Goal: Obtain resource: Obtain resource

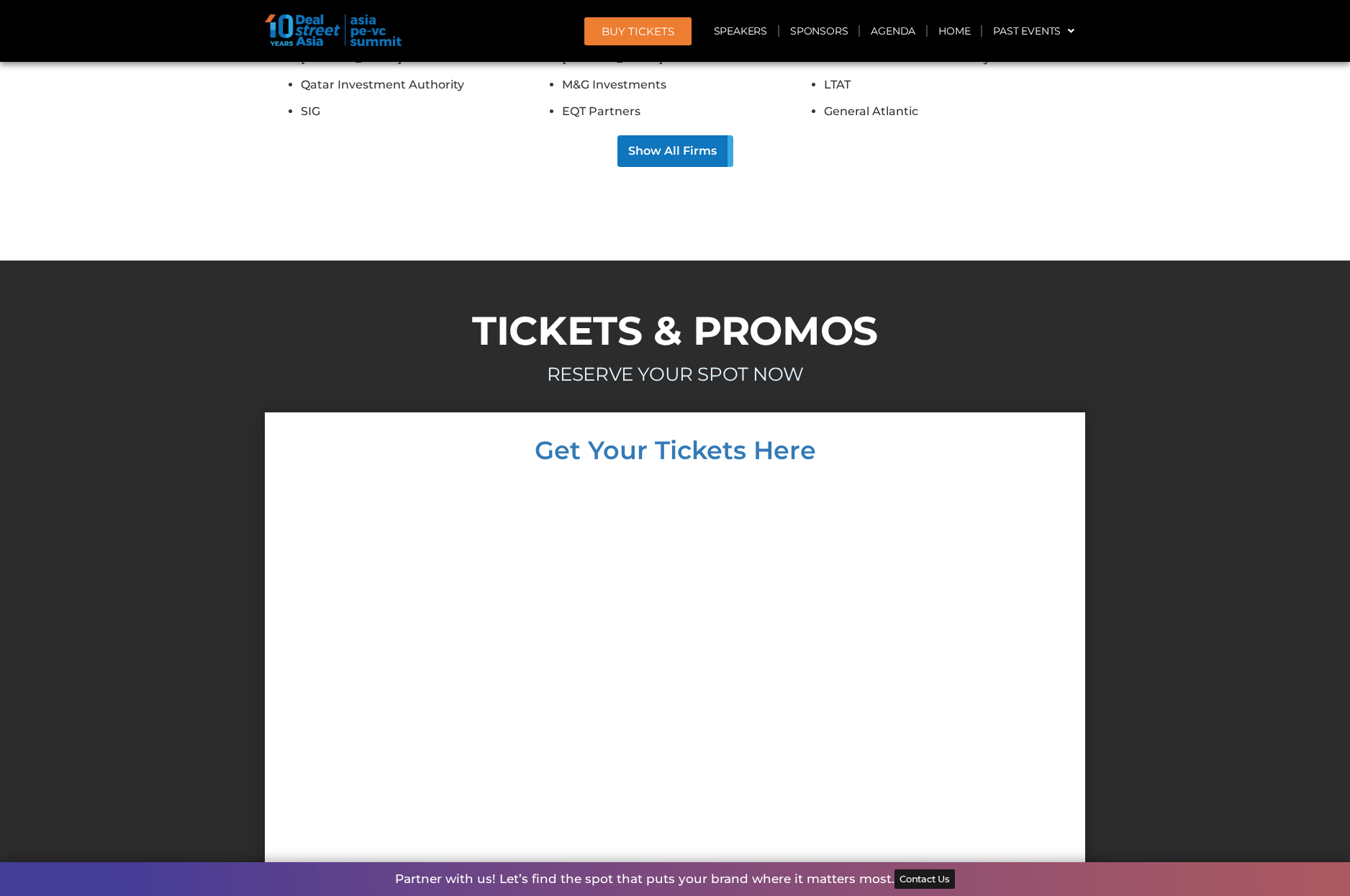
scroll to position [13488, 0]
click at [1039, 477] on div at bounding box center [675, 710] width 792 height 467
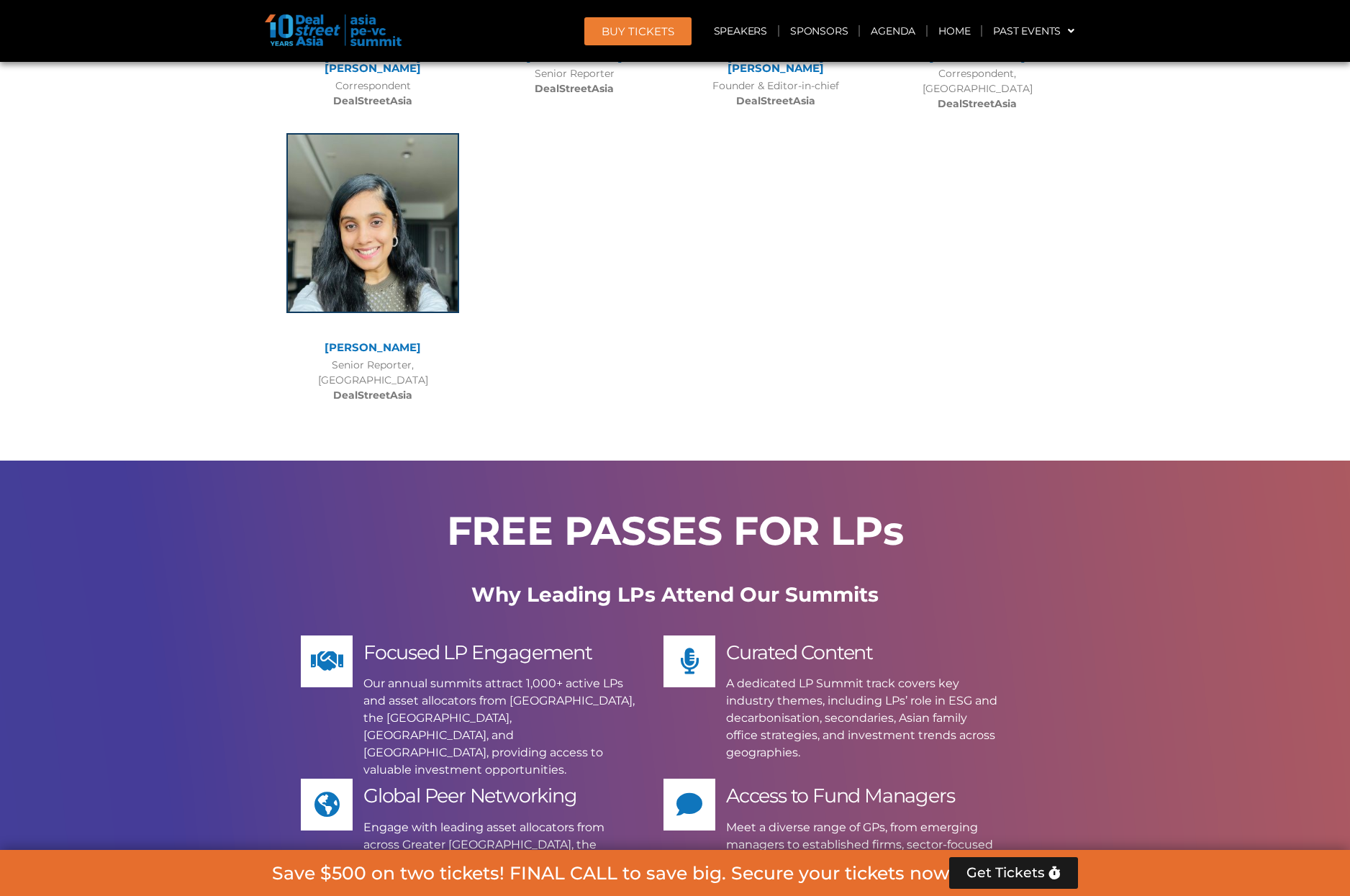
scroll to position [11544, 0]
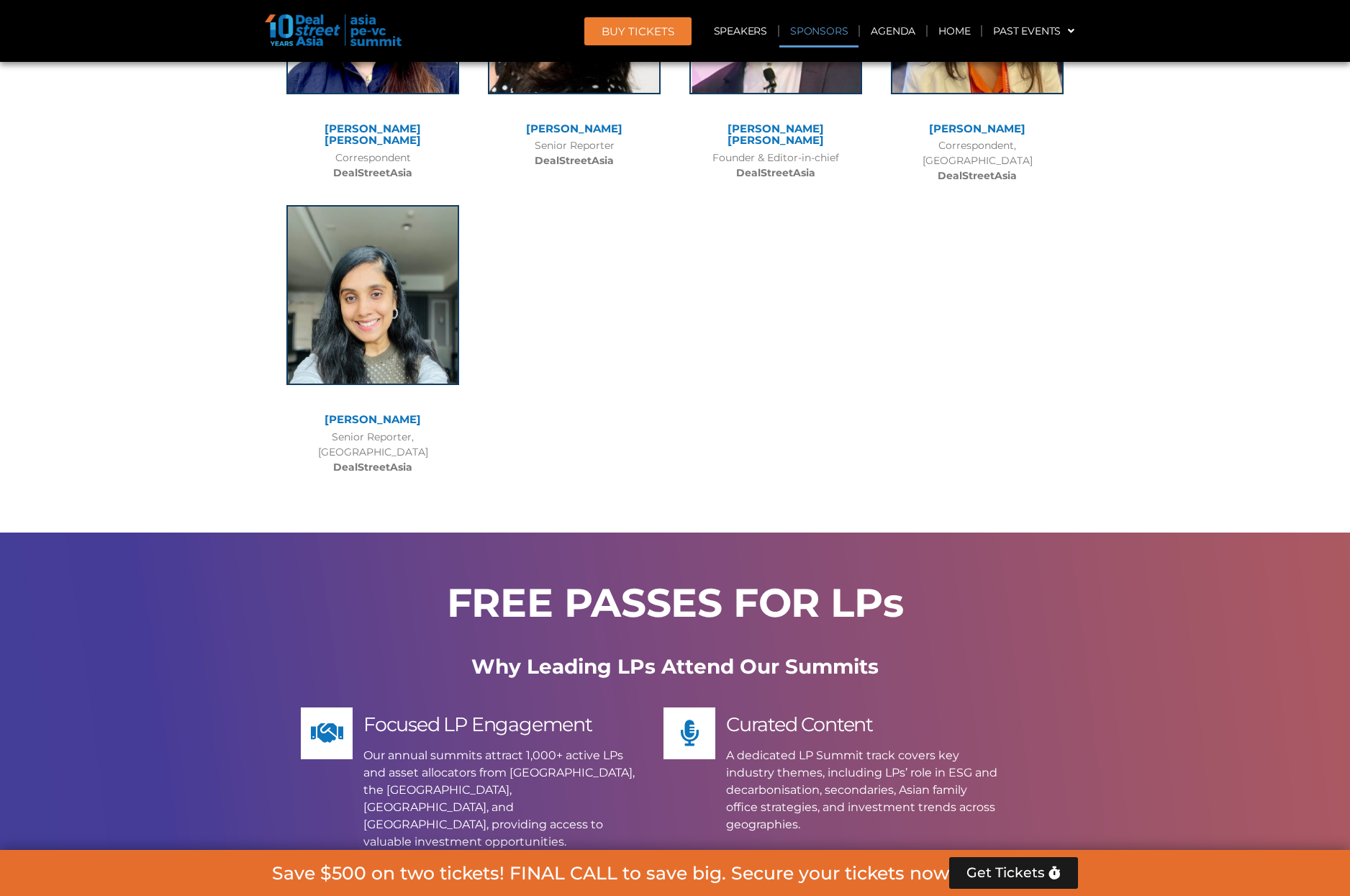
click at [812, 30] on link "Sponsors" at bounding box center [819, 30] width 79 height 33
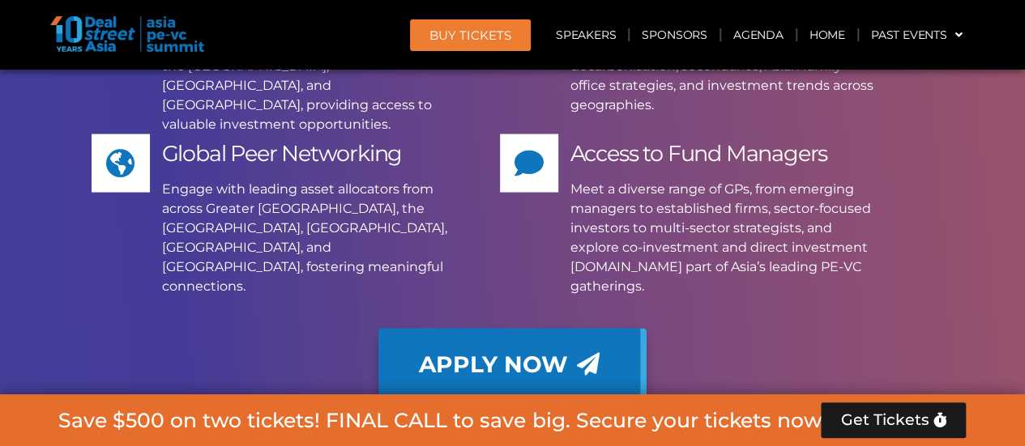
scroll to position [13809, 0]
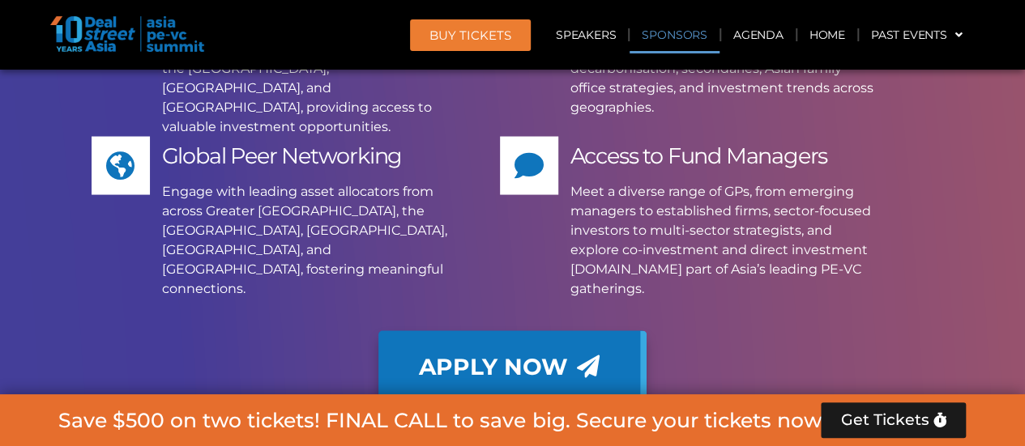
click at [690, 40] on link "Sponsors" at bounding box center [673, 34] width 89 height 37
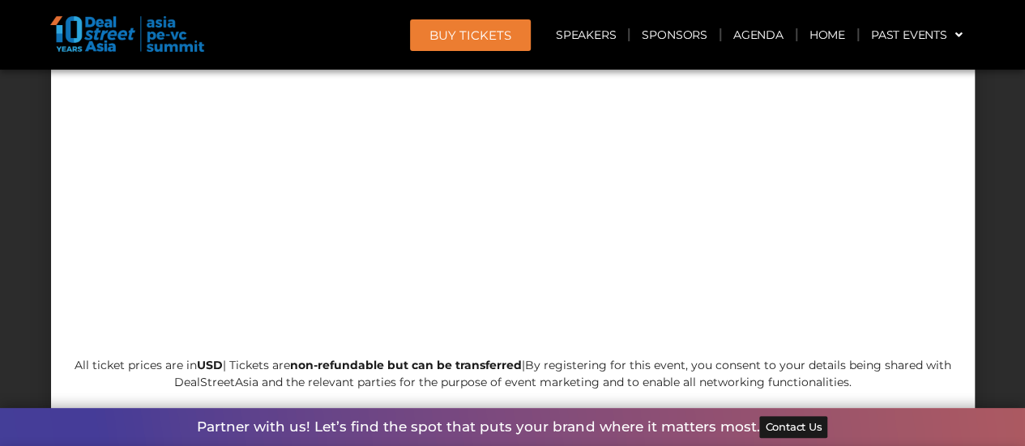
scroll to position [16031, 0]
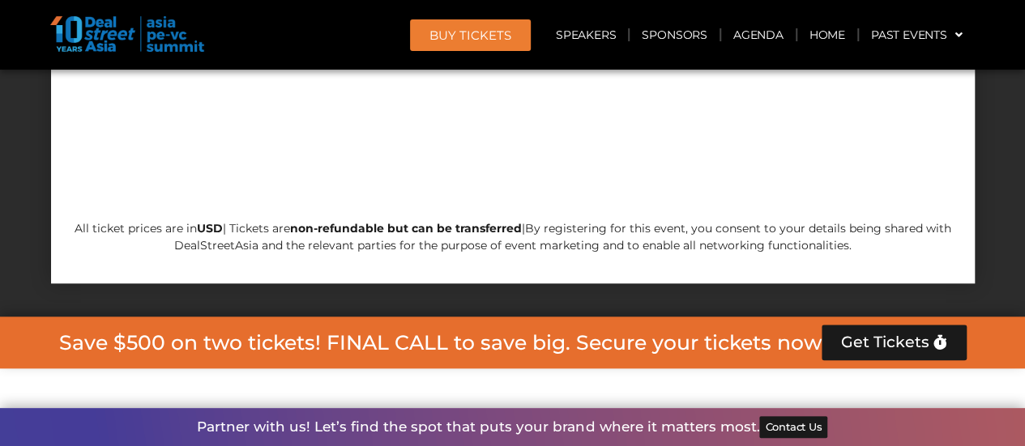
click at [486, 44] on link "BUY Tickets" at bounding box center [470, 35] width 121 height 32
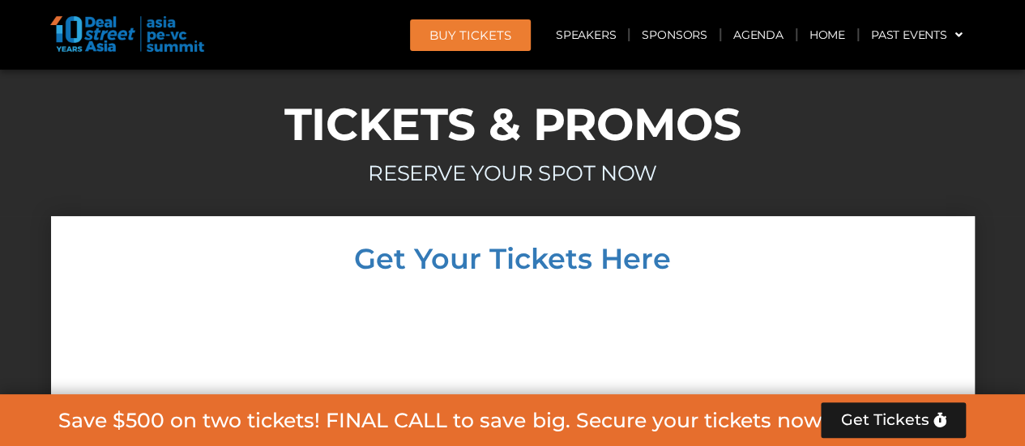
scroll to position [15422, 0]
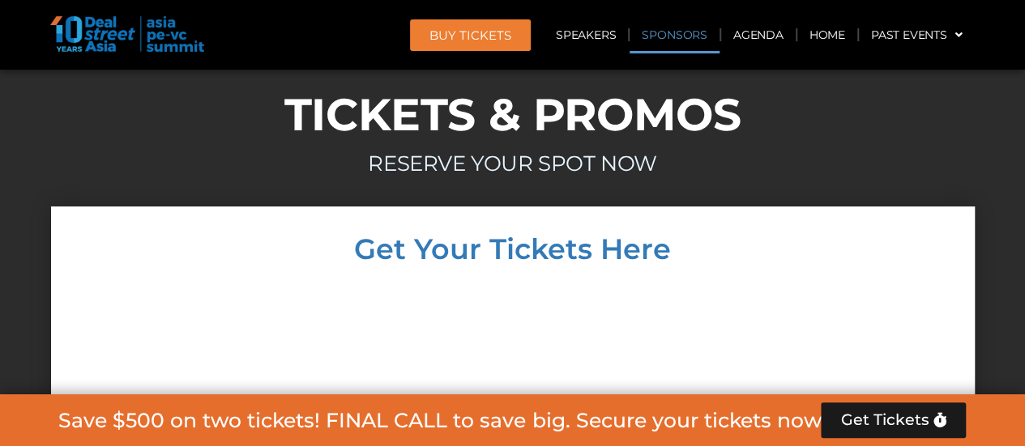
click at [645, 39] on link "Sponsors" at bounding box center [673, 34] width 89 height 37
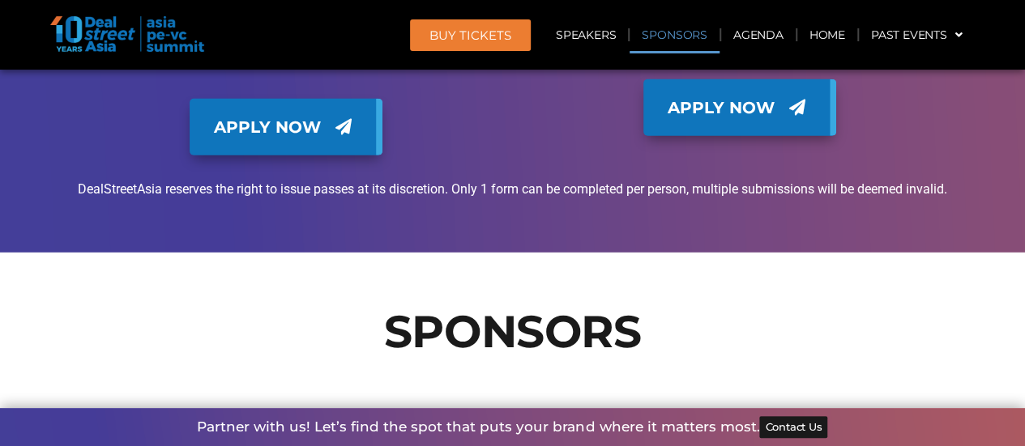
scroll to position [17662, 0]
click at [492, 24] on link "BUY Tickets" at bounding box center [470, 35] width 121 height 32
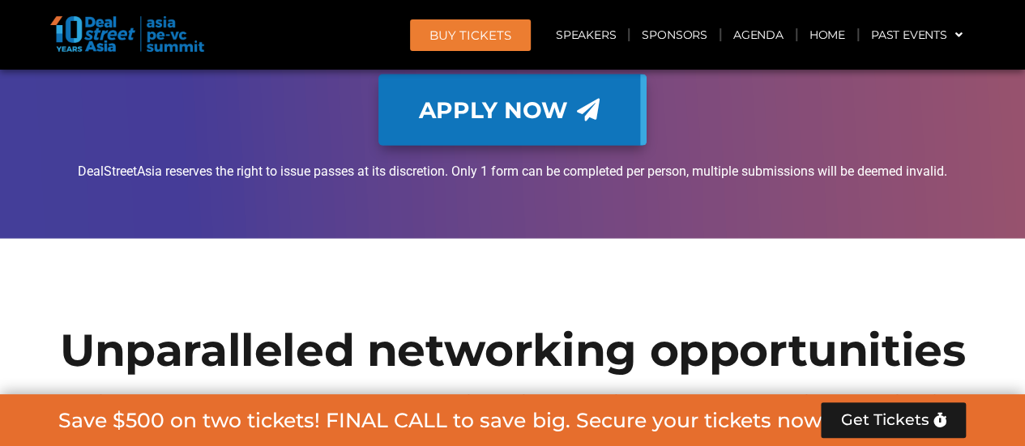
scroll to position [14076, 0]
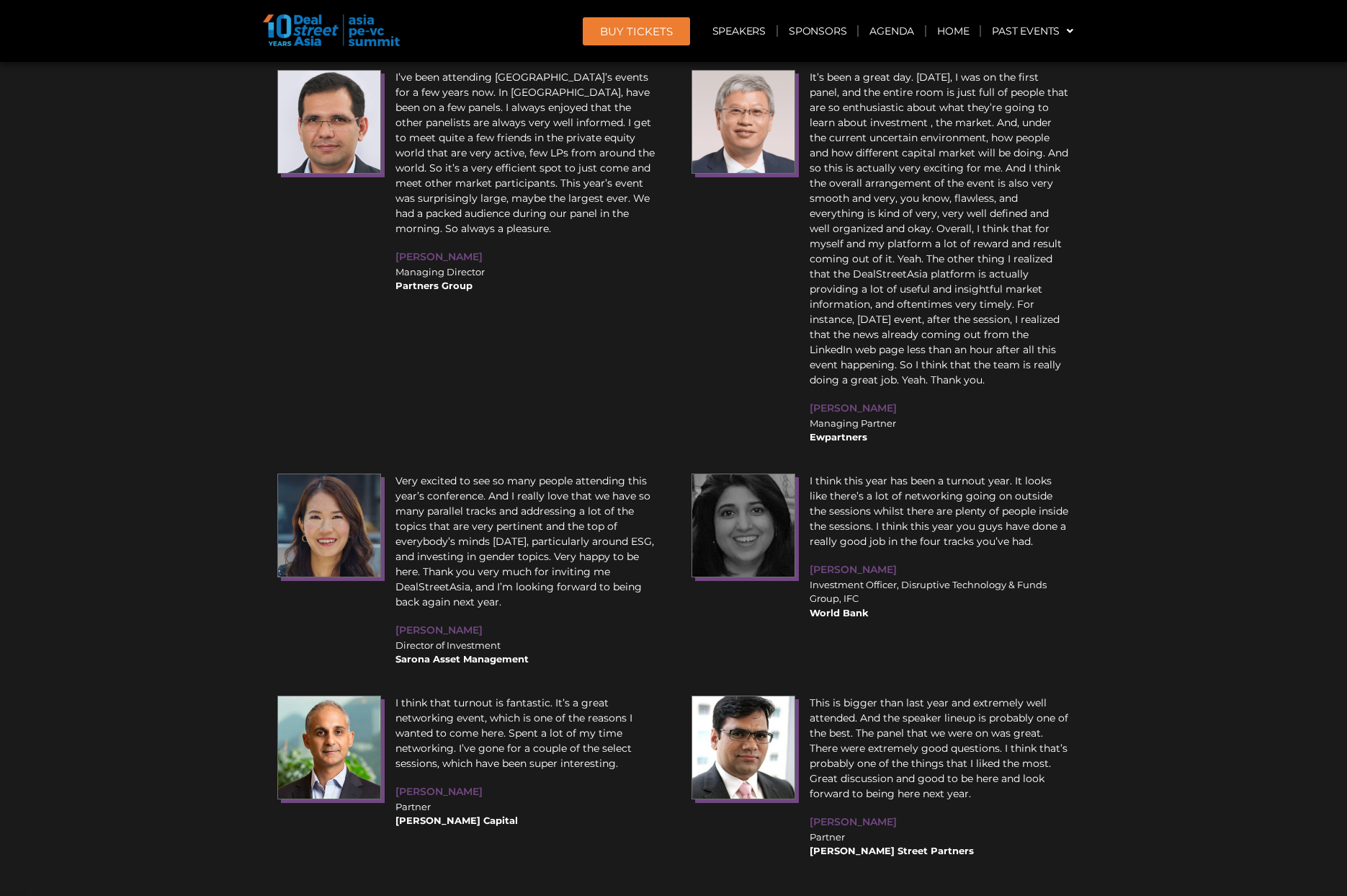
scroll to position [18263, 0]
click at [152, 356] on section "REVIEWS FROM OUR PAST ATTENDEES I have known DealStreetAsia for 15 years and I …" at bounding box center [674, 92] width 1347 height 1647
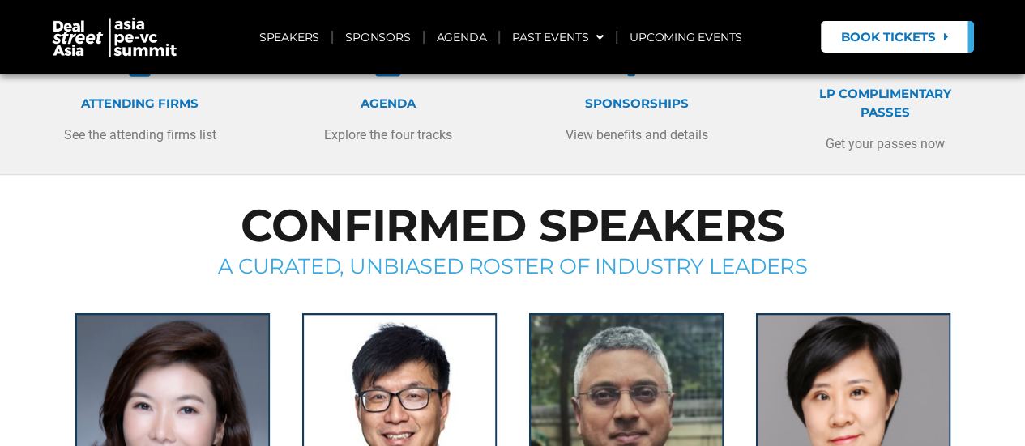
scroll to position [329, 0]
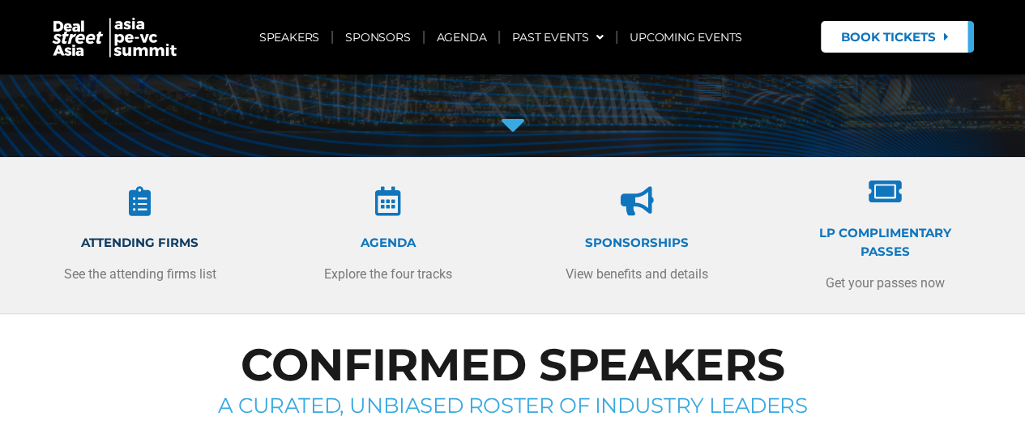
click at [109, 236] on link "ATTENDING FIRMS" at bounding box center [139, 242] width 117 height 15
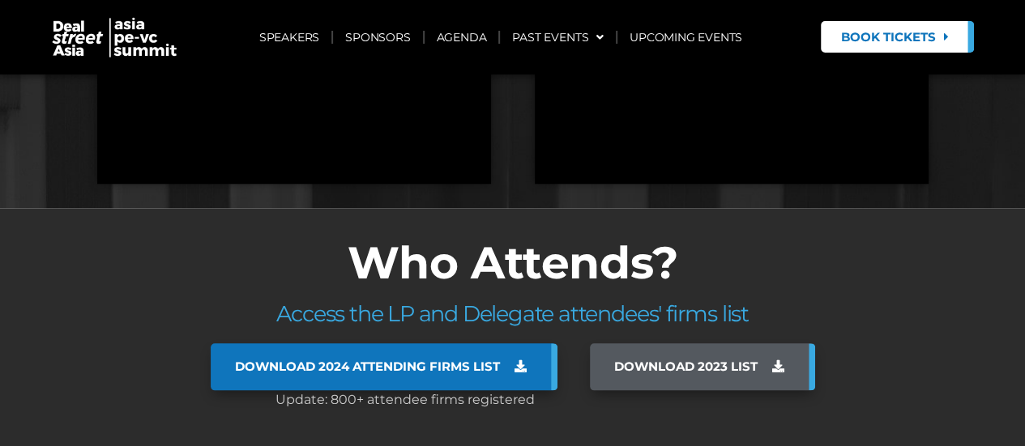
scroll to position [13100, 0]
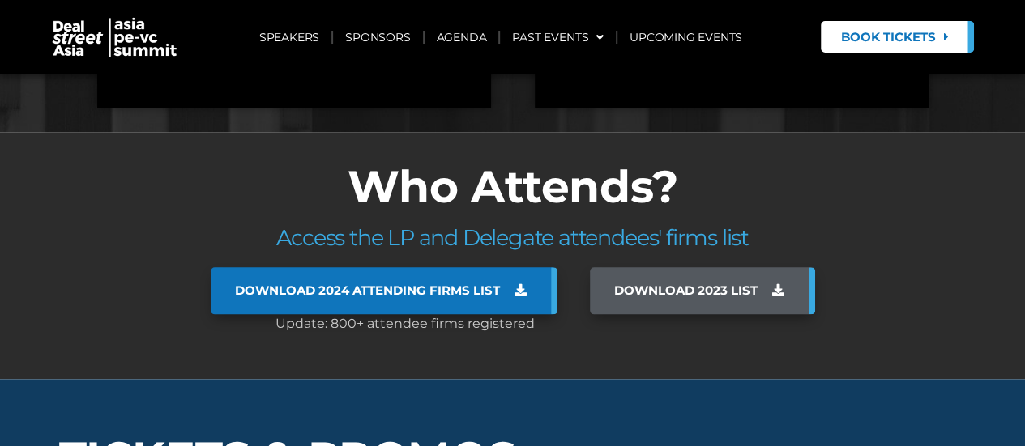
click at [398, 283] on span "Download 2024 Attending Firms List" at bounding box center [367, 290] width 265 height 15
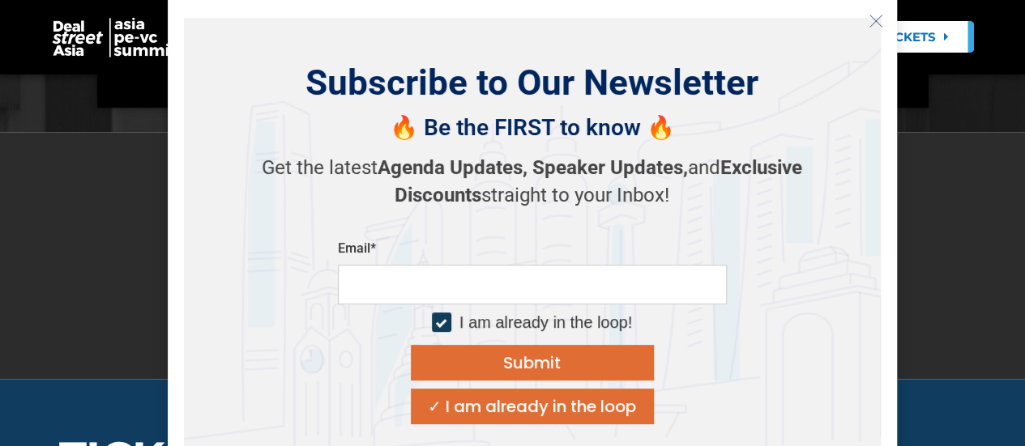
click at [868, 17] on icon "Close" at bounding box center [875, 21] width 15 height 15
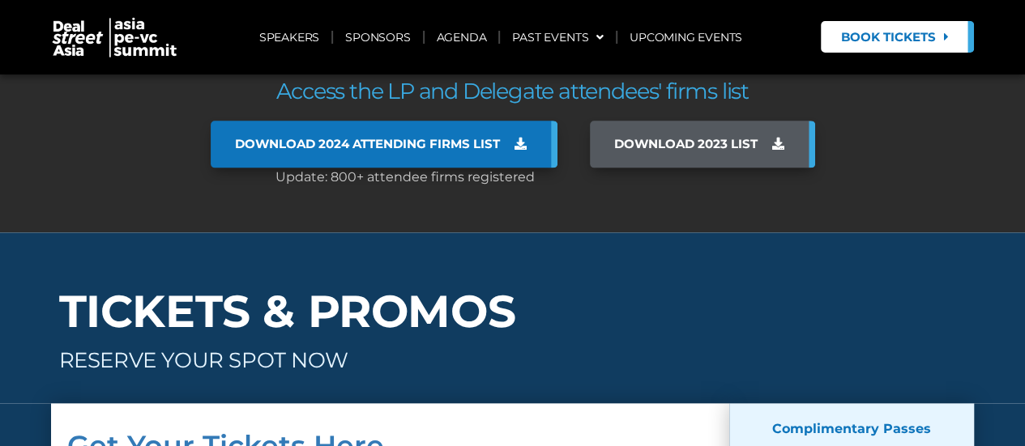
scroll to position [13207, 0]
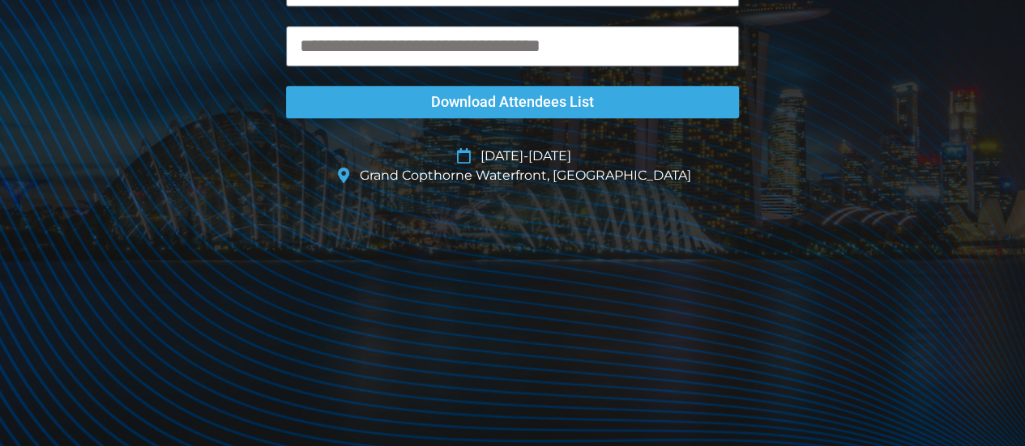
scroll to position [445, 0]
